Goal: Check status: Check status

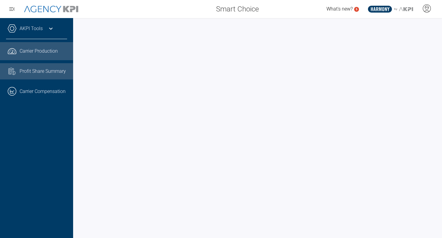
click at [38, 71] on span "Profit Share Summary" at bounding box center [43, 71] width 46 height 7
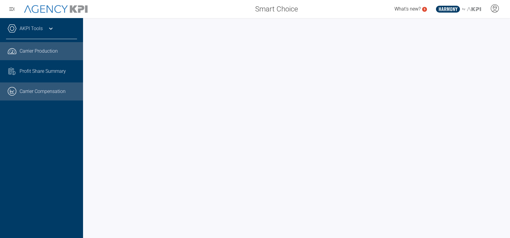
click at [48, 94] on link ".cls-1{fill:none;stroke:#221f20;stroke-linecap:round;stroke-linejoin:round;stro…" at bounding box center [41, 91] width 83 height 18
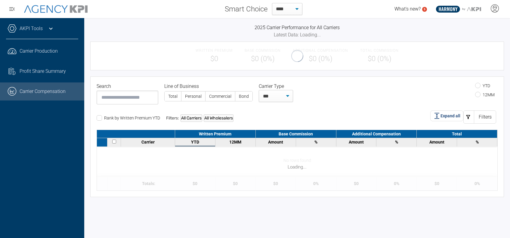
select select "**"
